Goal: Find specific page/section

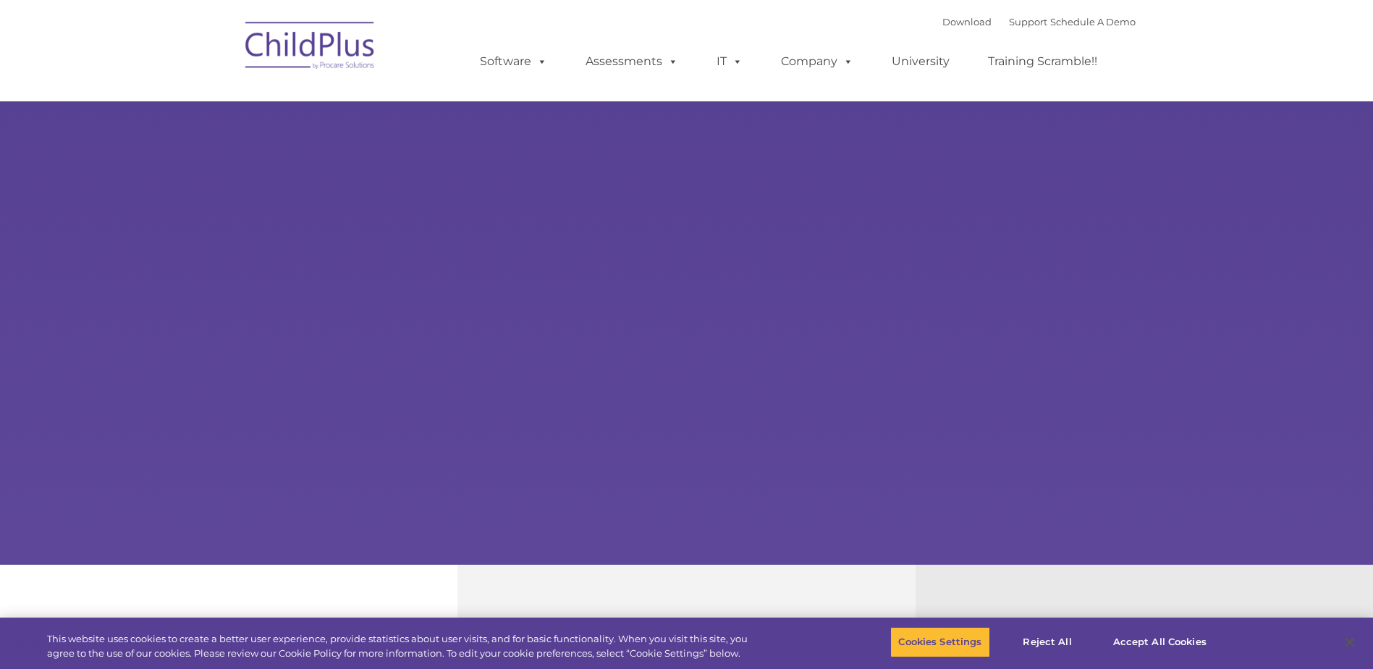
select select "MEDIUM"
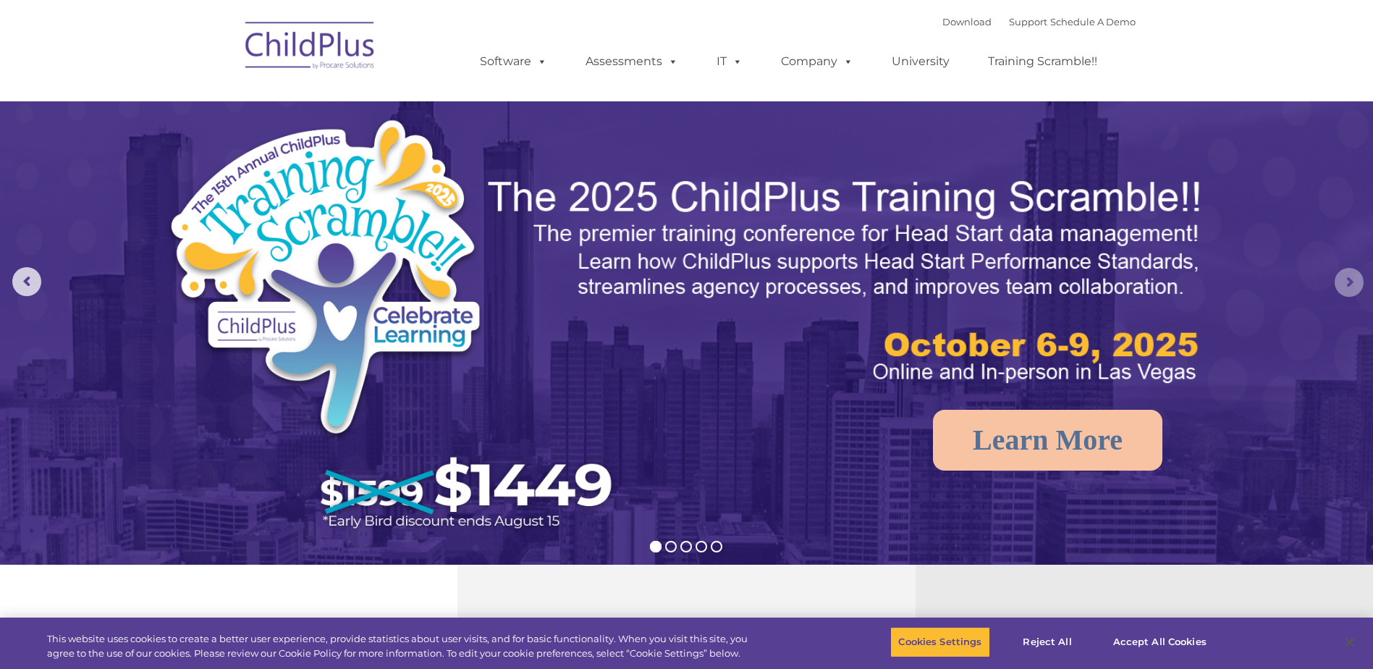
click at [1343, 284] on rs-arrow at bounding box center [1349, 282] width 29 height 29
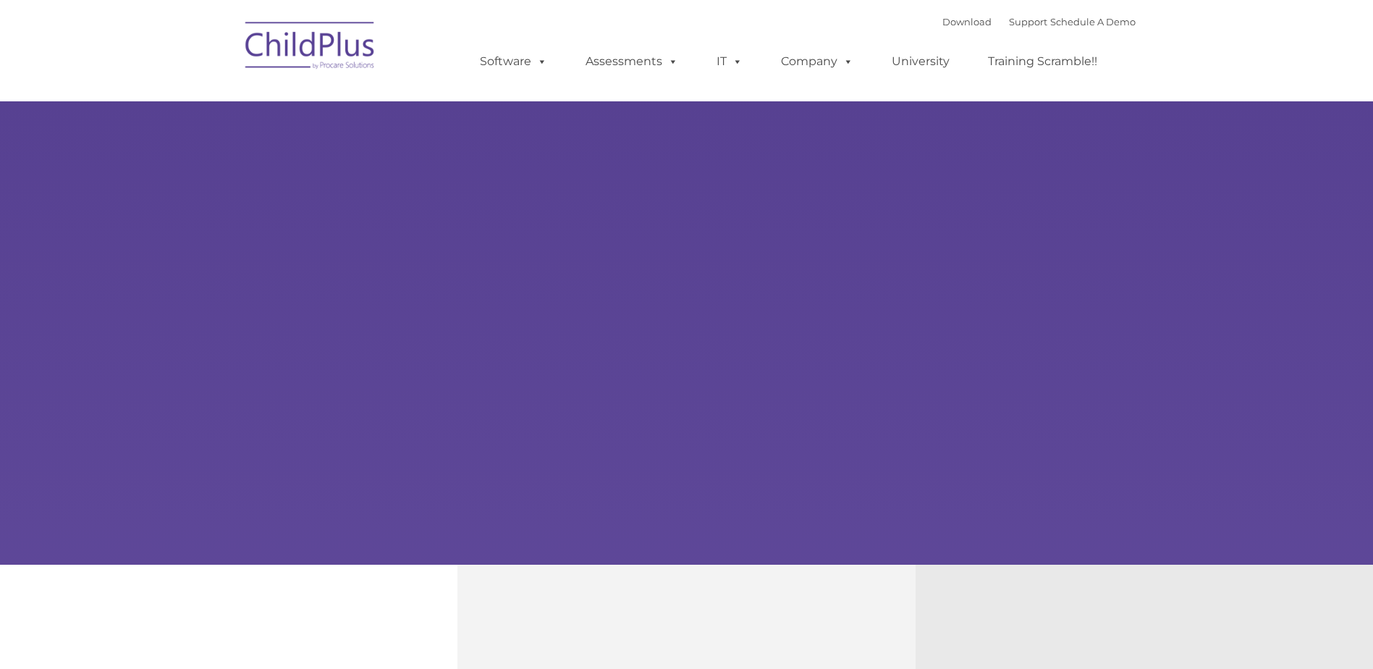
type input ""
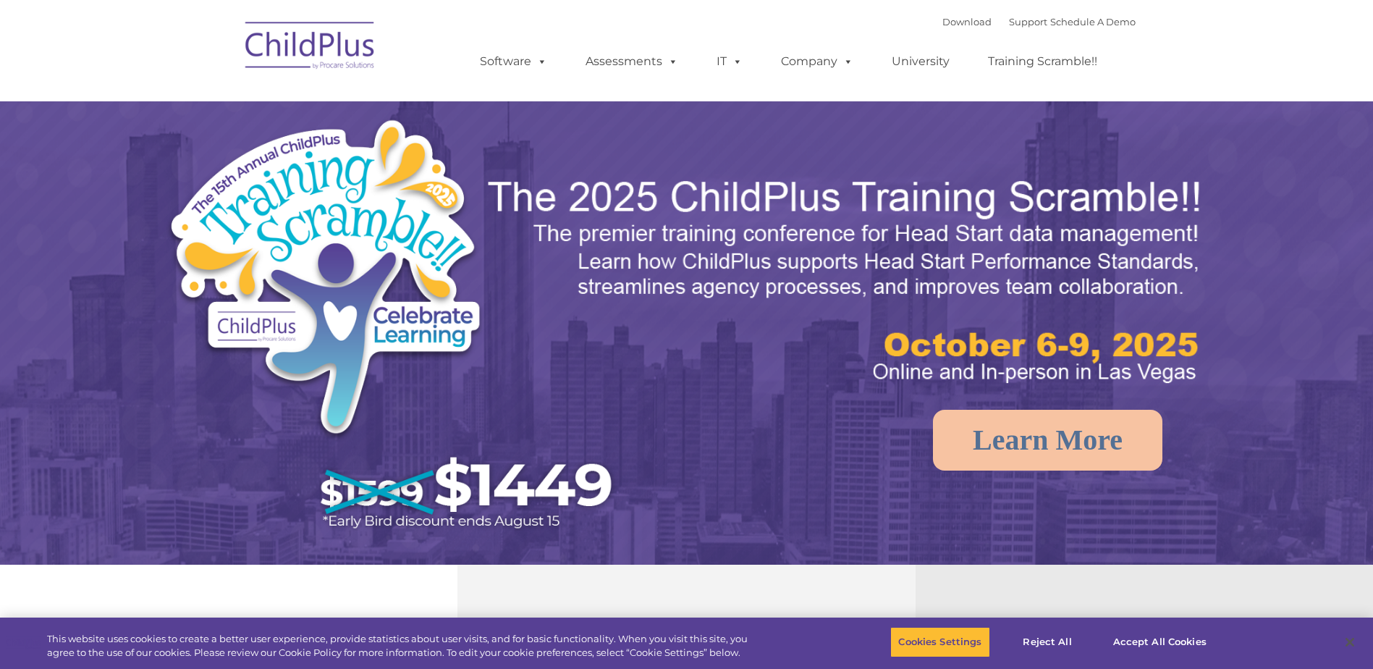
select select "MEDIUM"
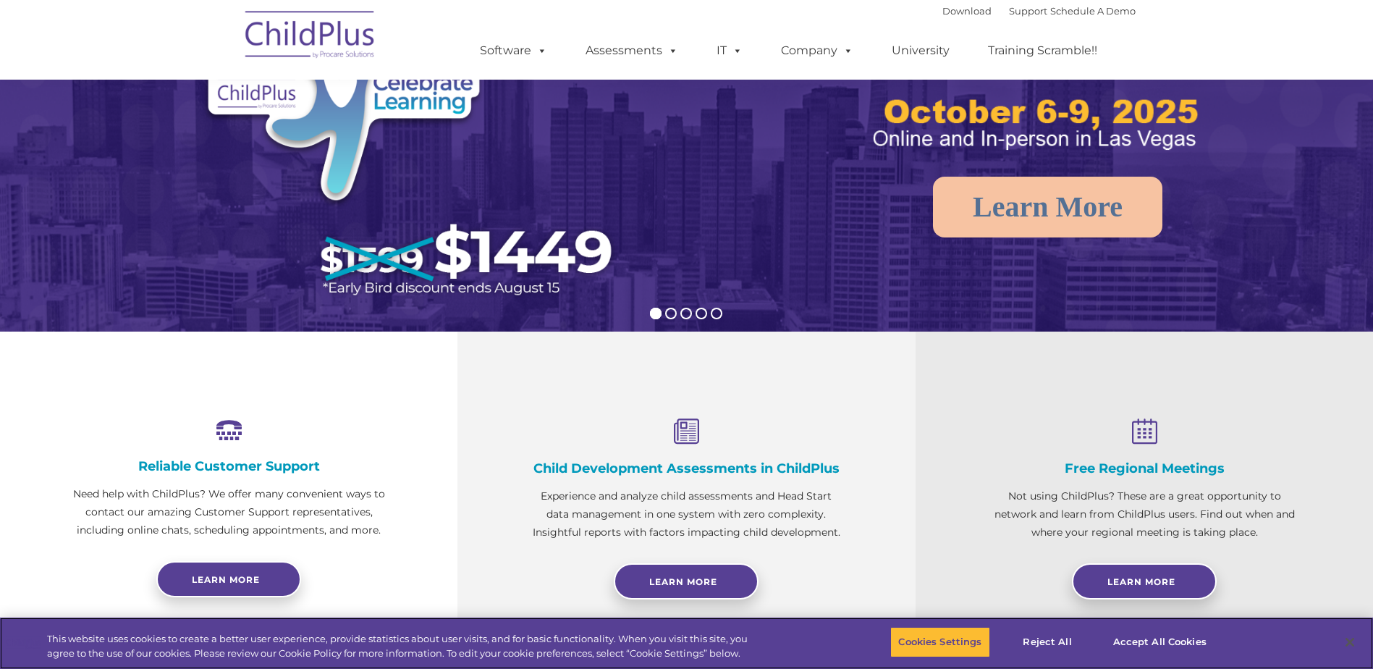
scroll to position [229, 0]
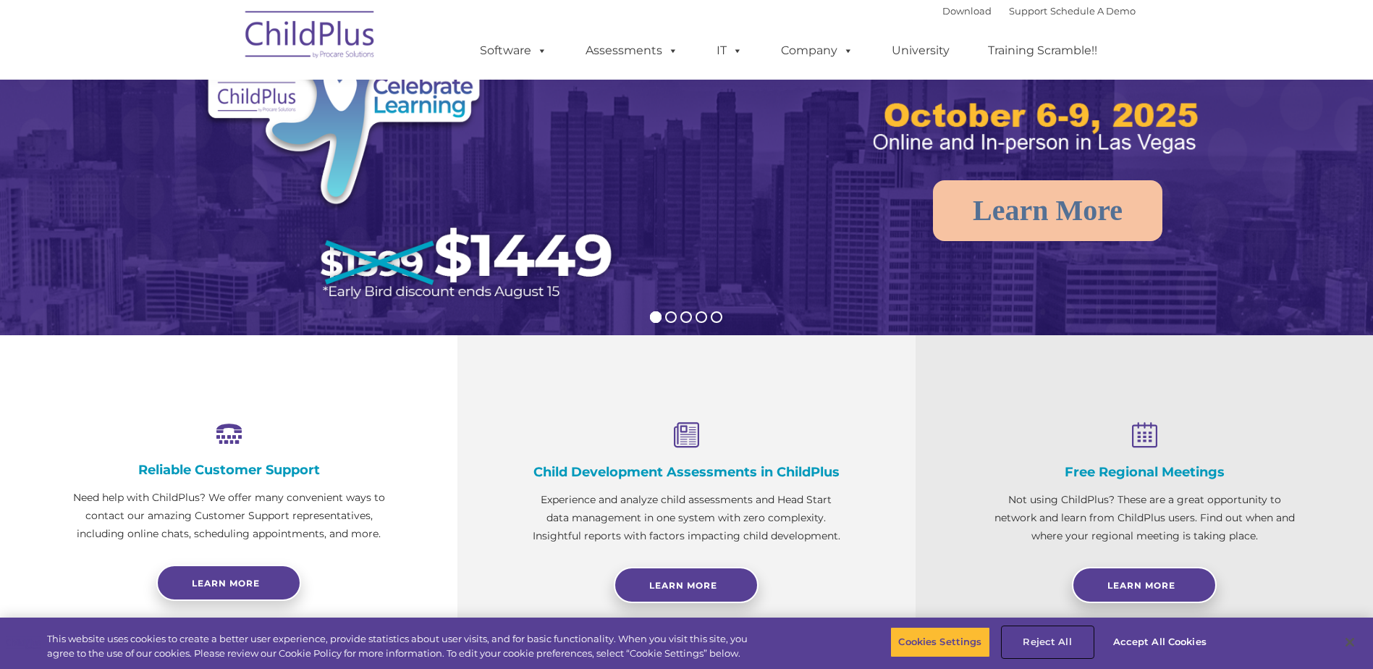
click at [1050, 641] on button "Reject All" at bounding box center [1048, 642] width 90 height 30
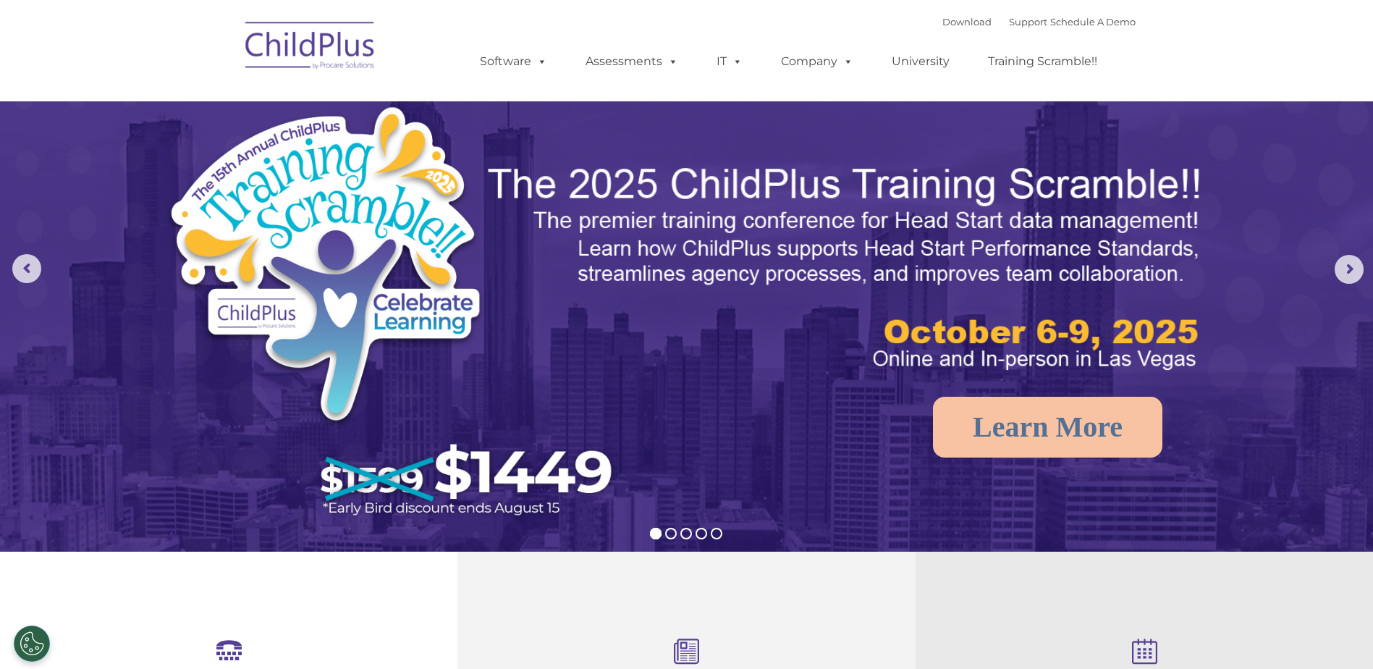
scroll to position [0, 0]
